Goal: Information Seeking & Learning: Learn about a topic

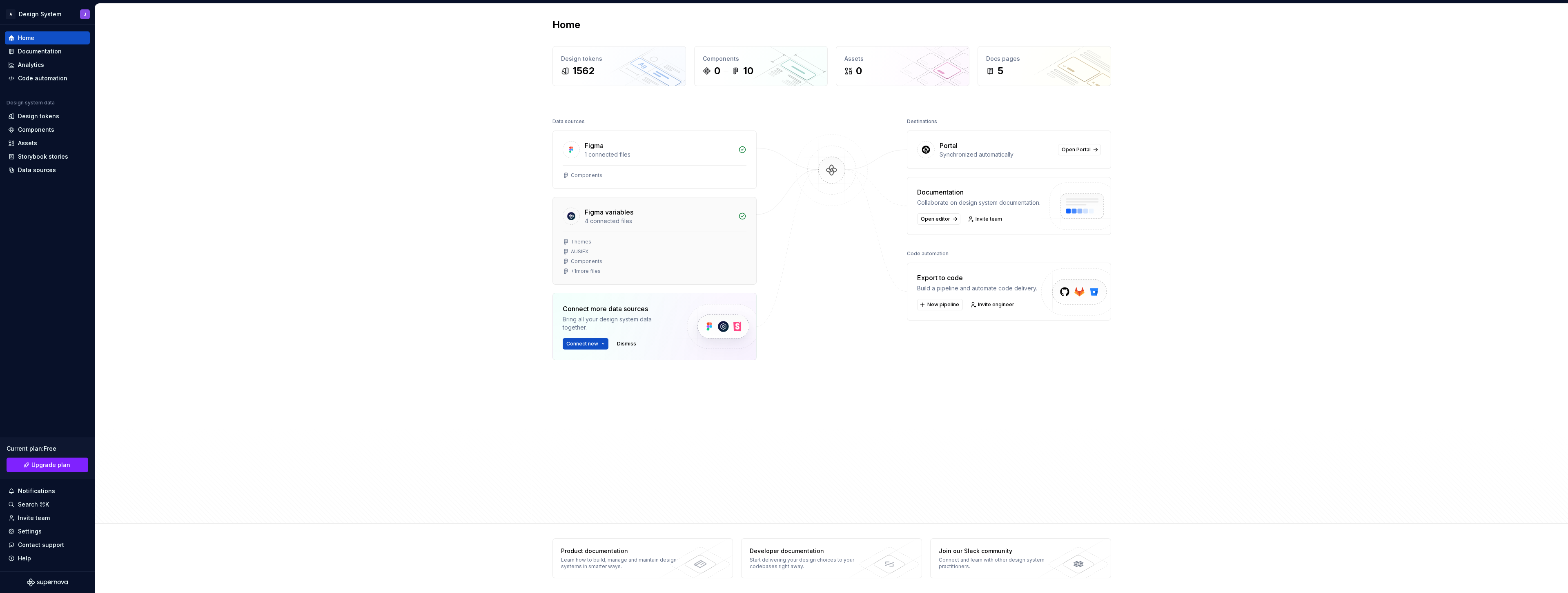
click at [620, 215] on div "Figma variables" at bounding box center [609, 212] width 49 height 10
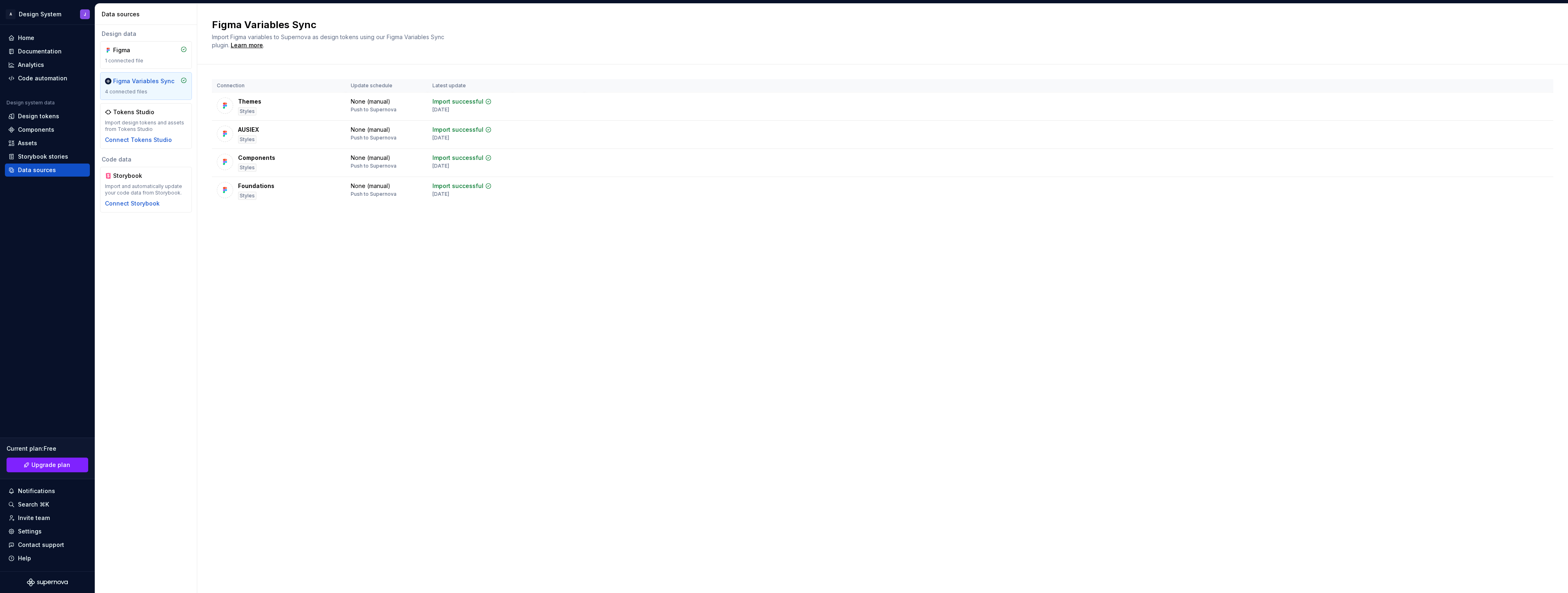
click at [581, 242] on div "Figma Variables Sync Import Figma variables to Supernova as design tokens using…" at bounding box center [883, 298] width 1371 height 589
click at [254, 100] on div "Themes" at bounding box center [250, 101] width 23 height 8
click at [251, 111] on div "Styles" at bounding box center [247, 111] width 18 height 8
click at [53, 118] on div "Design tokens" at bounding box center [39, 116] width 41 height 8
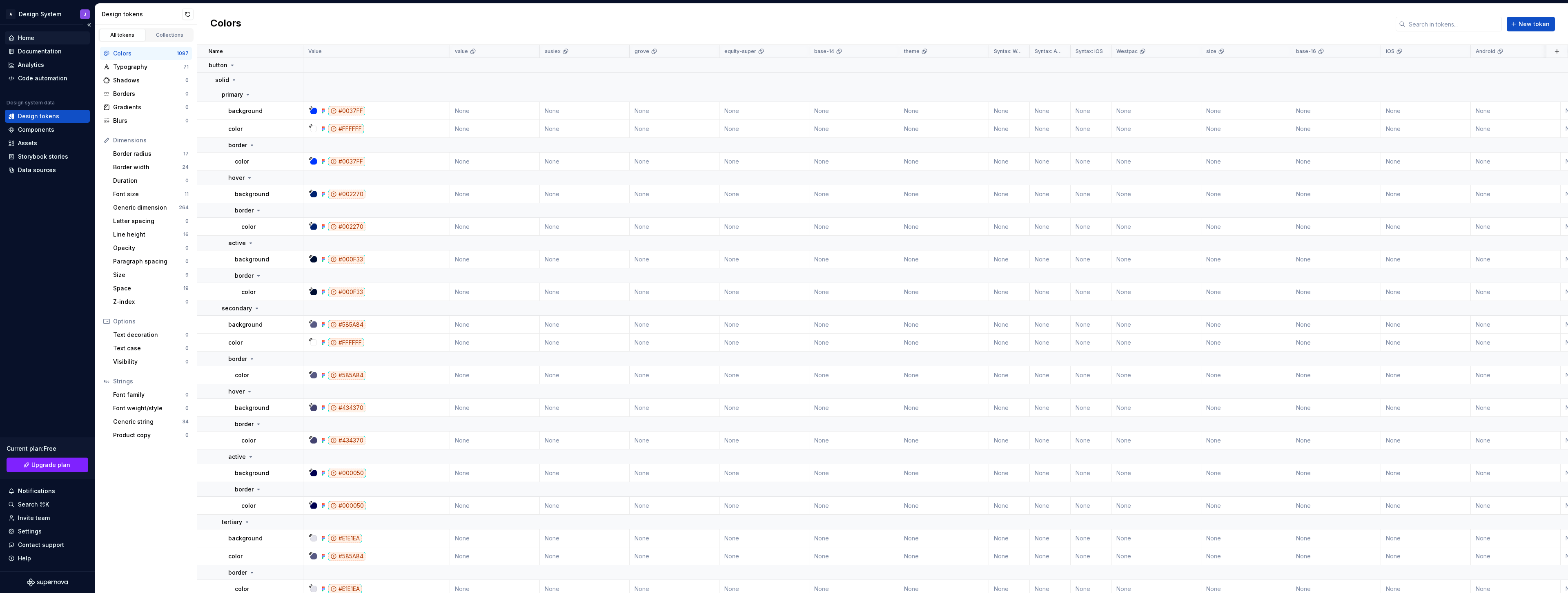
click at [40, 37] on div "Home" at bounding box center [47, 38] width 79 height 8
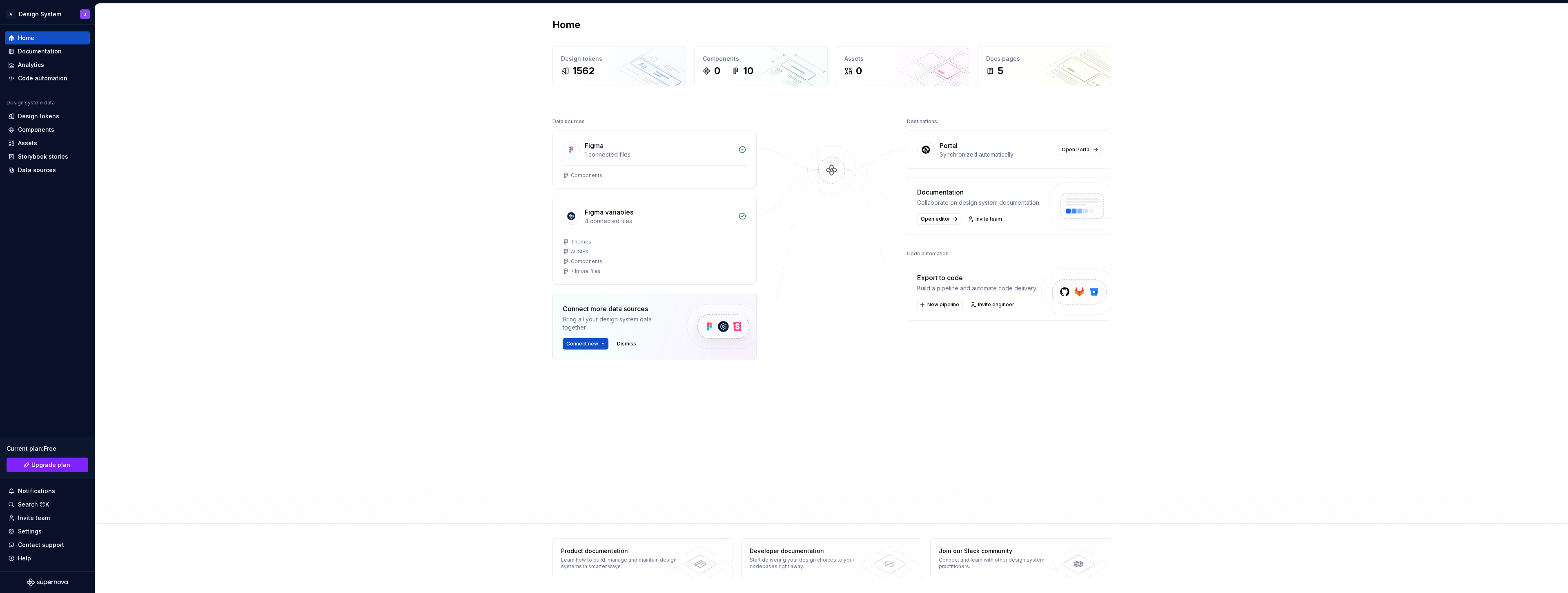
click at [856, 313] on div at bounding box center [831, 294] width 82 height 356
click at [753, 71] on div "10" at bounding box center [748, 71] width 10 height 13
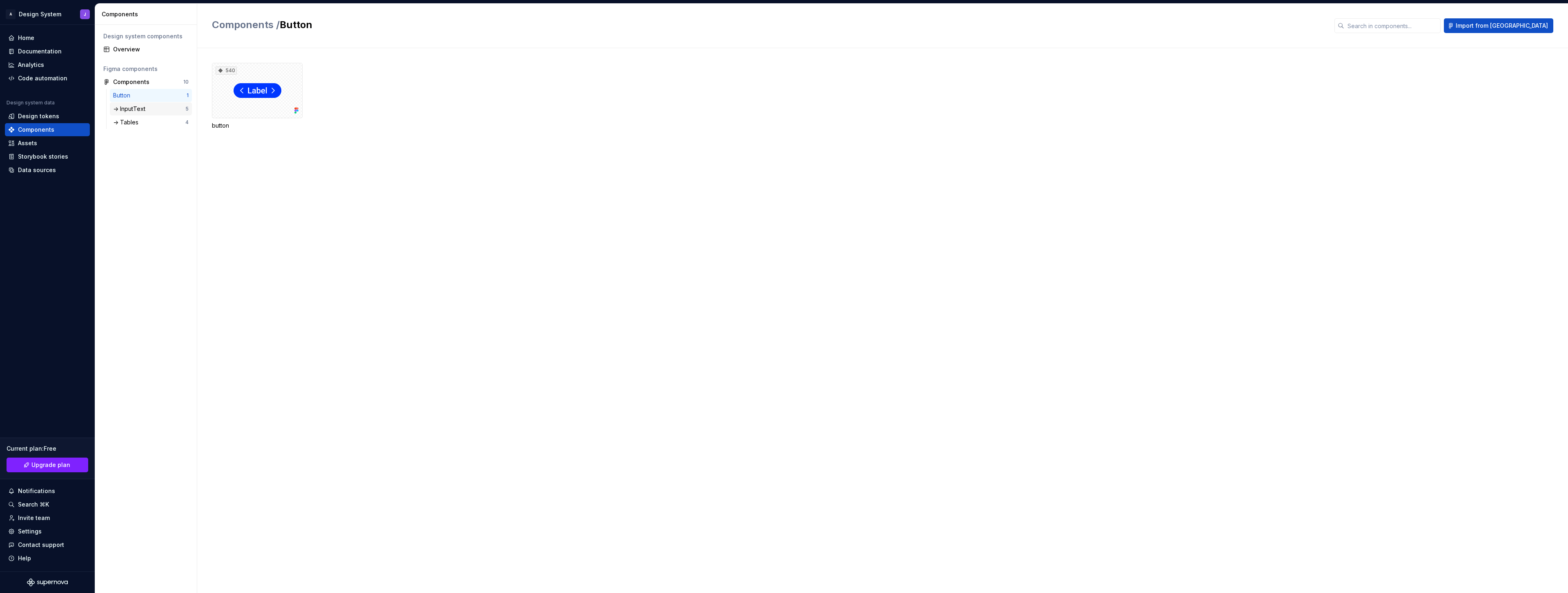
click at [151, 108] on div "-> InputText" at bounding box center [149, 108] width 72 height 8
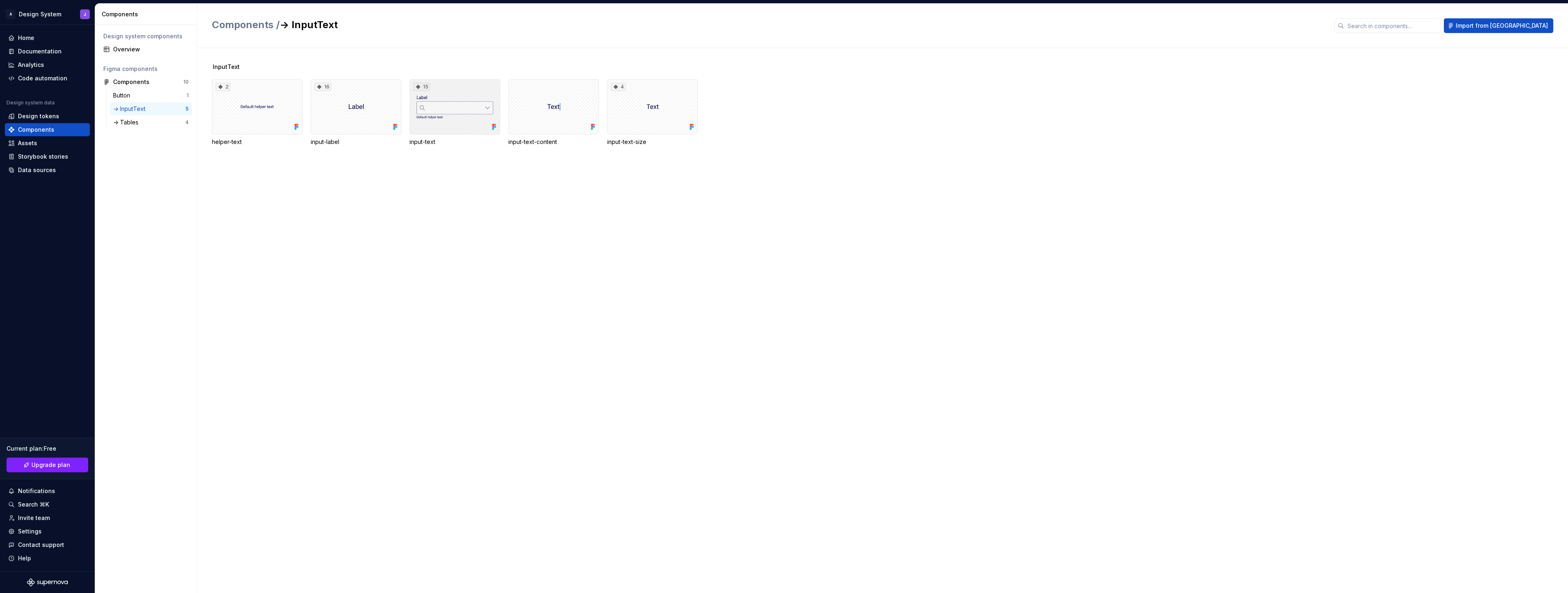
click at [437, 108] on div "15" at bounding box center [455, 106] width 91 height 55
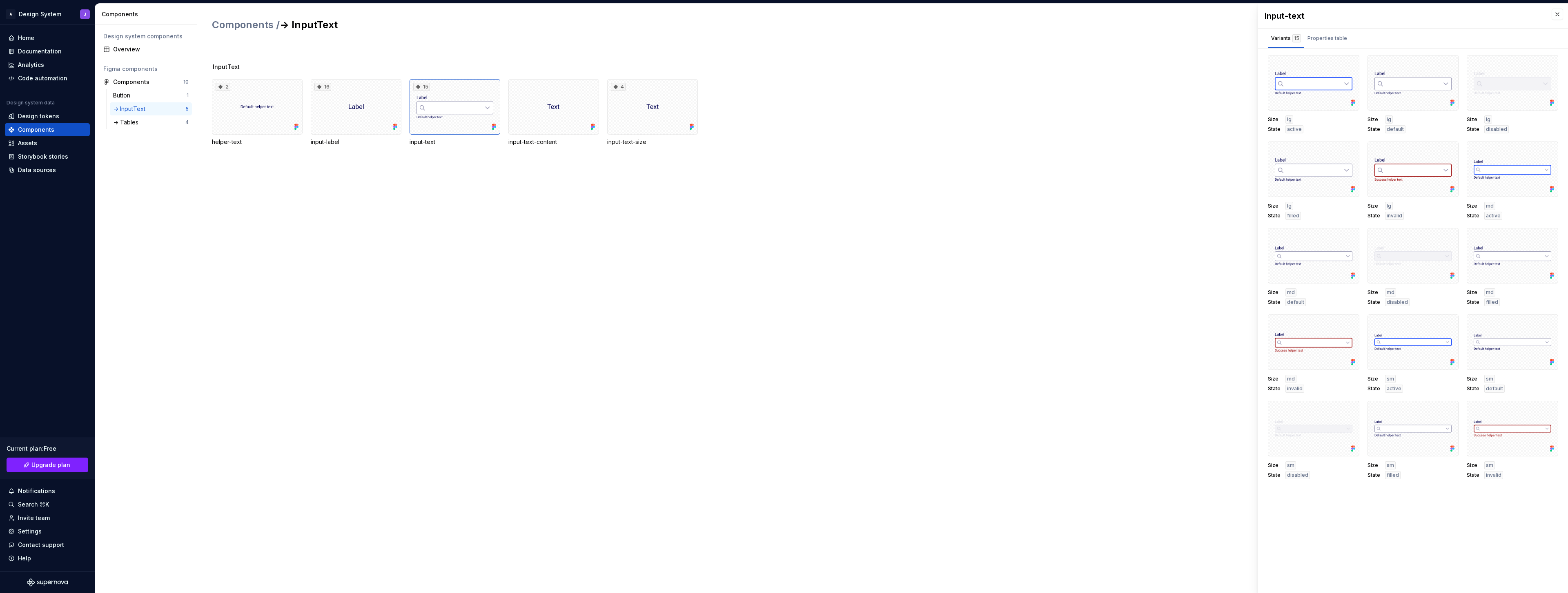
click at [401, 198] on div "InputText 2 helper-text 16 input-label 15 input-text input-text-content 4 input…" at bounding box center [890, 321] width 1356 height 545
click at [128, 52] on div "Overview" at bounding box center [151, 49] width 75 height 8
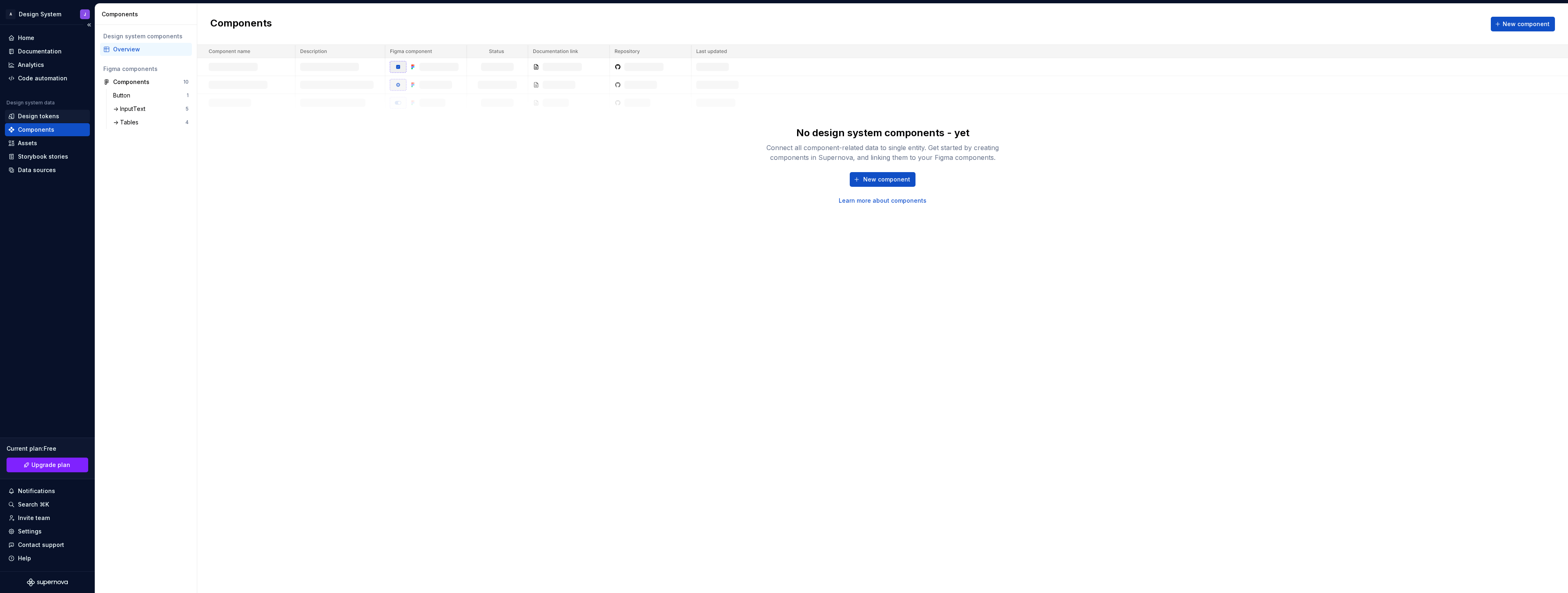
click at [47, 114] on div "Design tokens" at bounding box center [39, 116] width 41 height 8
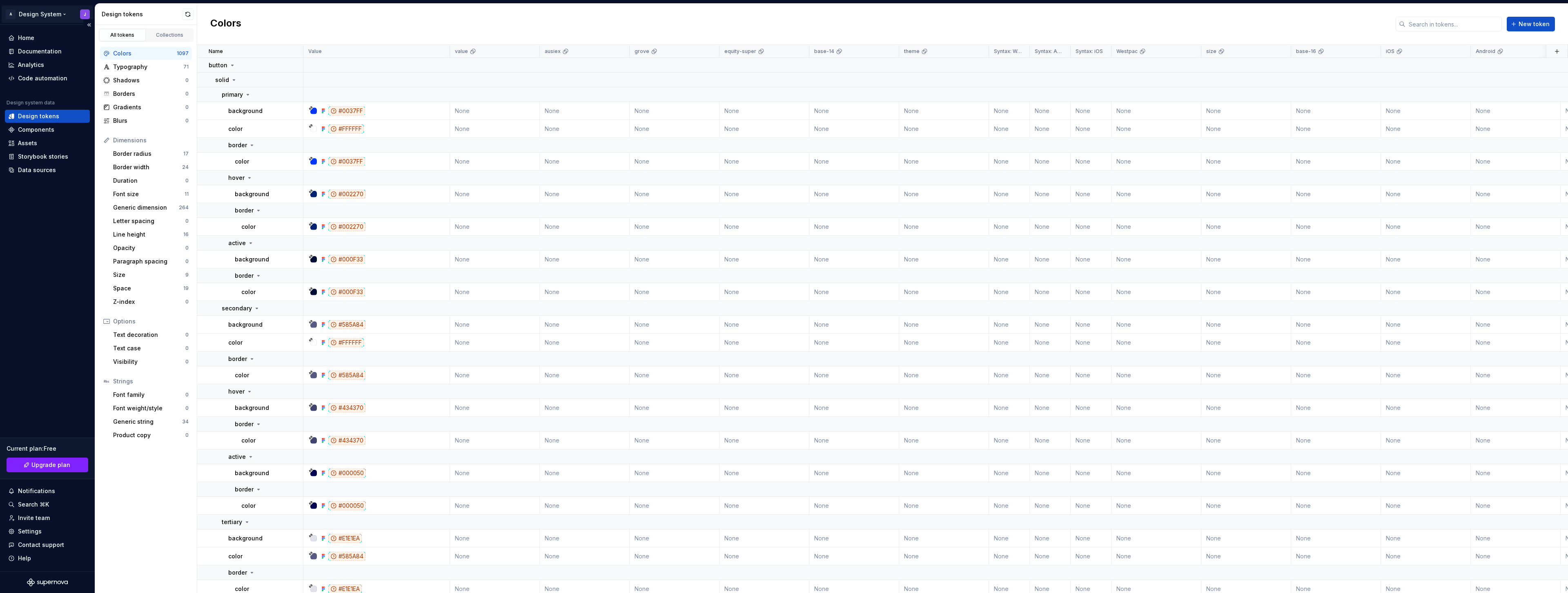
click at [49, 13] on html "A Design System J Home Documentation Analytics Code automation Design system da…" at bounding box center [784, 296] width 1568 height 593
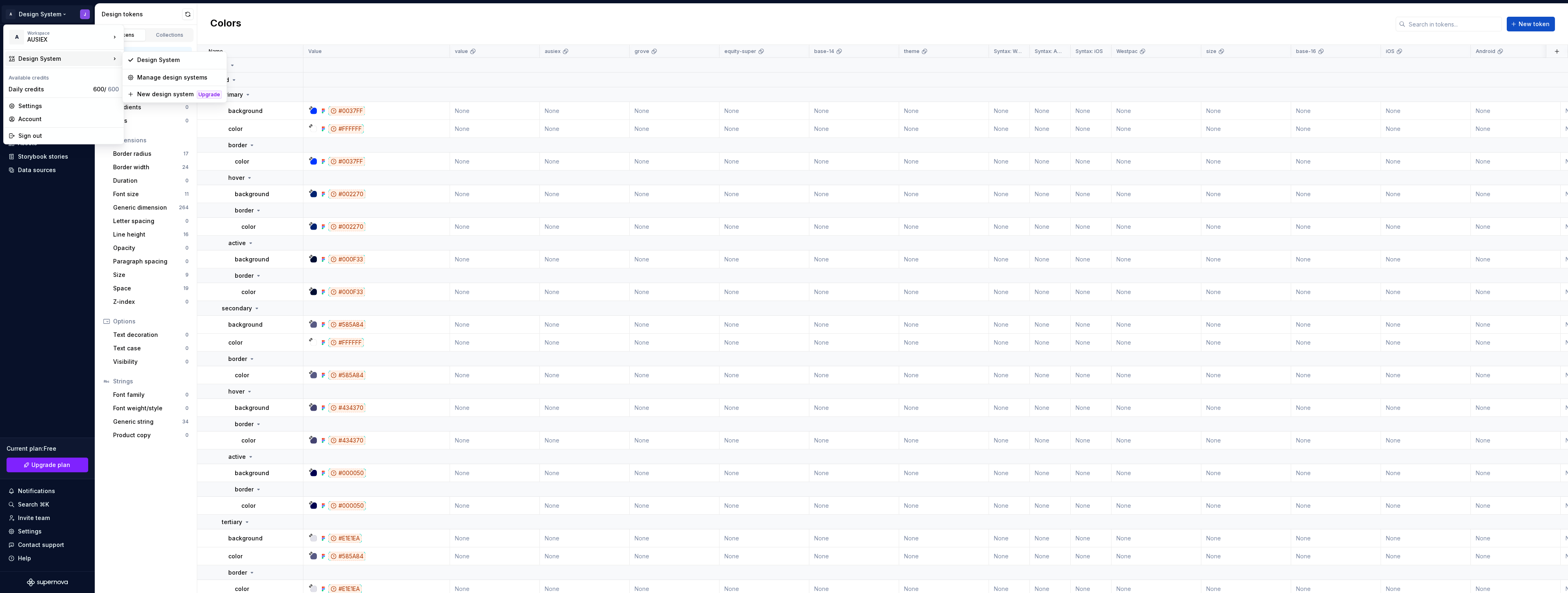
click at [51, 59] on div "Design System" at bounding box center [65, 58] width 93 height 8
click at [180, 80] on div "Manage design systems" at bounding box center [179, 77] width 85 height 8
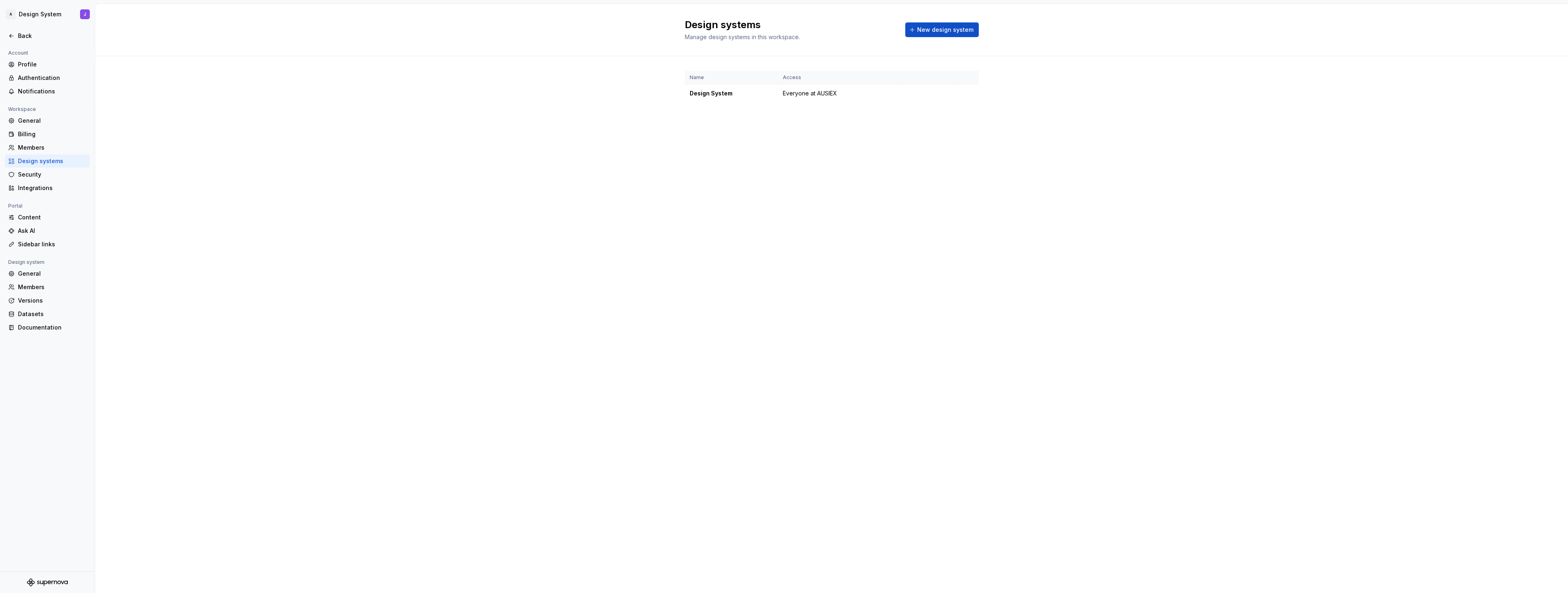
click at [859, 78] on th "Access" at bounding box center [839, 78] width 122 height 13
click at [966, 93] on html "A Design System J Back Account Profile Authentication Notifications Workspace G…" at bounding box center [784, 296] width 1568 height 593
click at [841, 108] on html "A Design System J Back Account Profile Authentication Notifications Workspace G…" at bounding box center [784, 296] width 1568 height 593
click at [46, 162] on div "Design systems" at bounding box center [52, 161] width 69 height 8
click at [19, 36] on div "Back" at bounding box center [52, 35] width 69 height 8
